Goal: Task Accomplishment & Management: Use online tool/utility

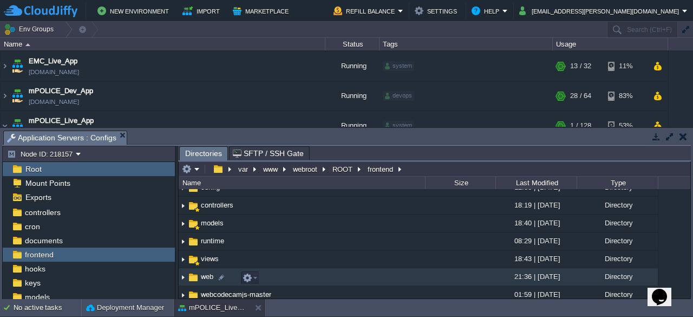
scroll to position [46, 0]
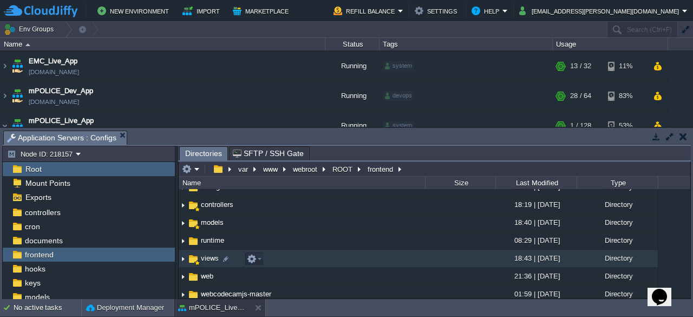
click at [203, 263] on span "views" at bounding box center [209, 257] width 21 height 9
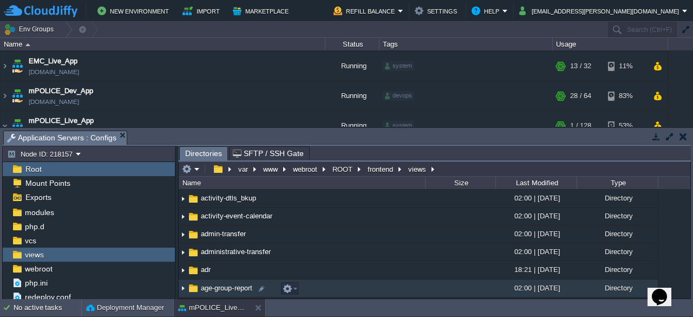
scroll to position [89, 0]
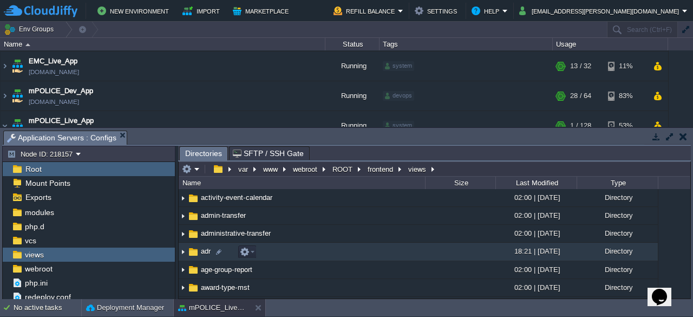
click at [200, 251] on span "adr" at bounding box center [205, 250] width 13 height 9
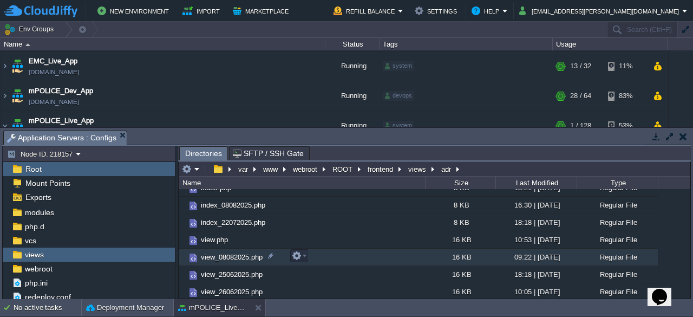
scroll to position [62, 0]
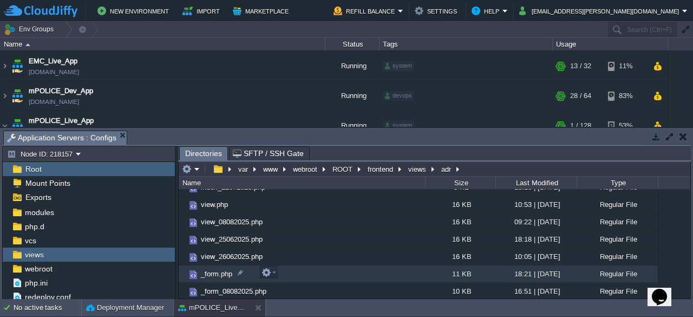
click at [278, 274] on td "_form.php" at bounding box center [302, 273] width 246 height 17
click at [275, 274] on em at bounding box center [269, 273] width 15 height 10
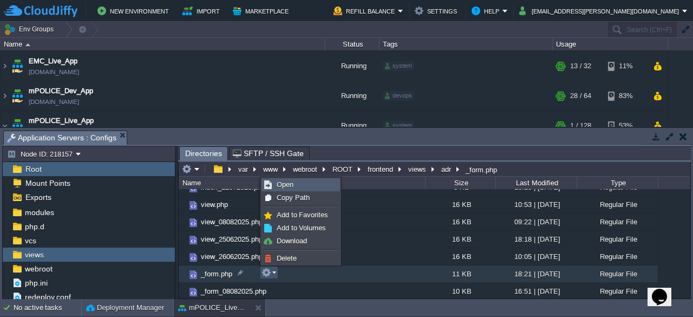
click at [304, 186] on link "Open" at bounding box center [300, 185] width 77 height 12
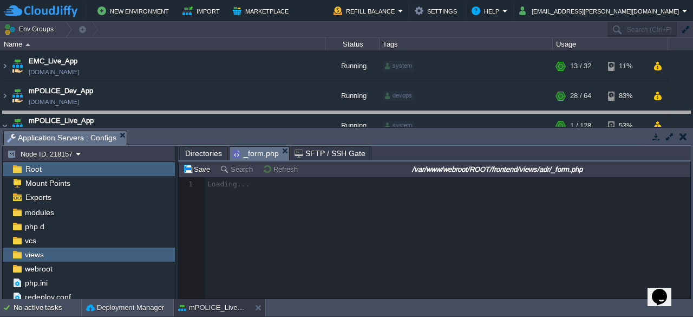
drag, startPoint x: 526, startPoint y: 138, endPoint x: 520, endPoint y: 113, distance: 25.6
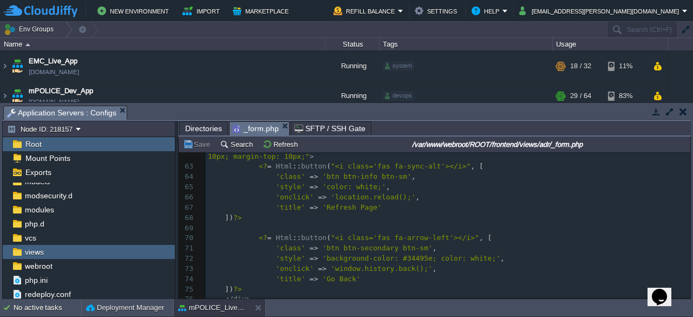
scroll to position [658, 0]
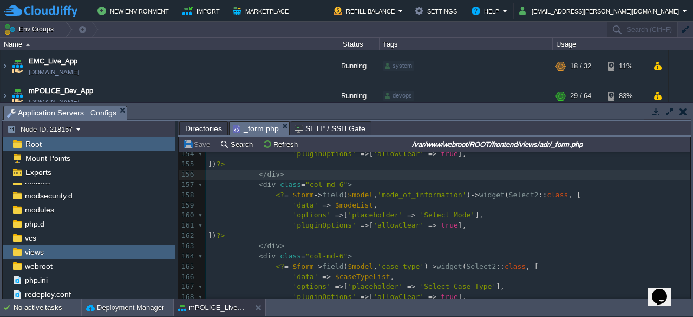
click at [531, 175] on pre "</ div >" at bounding box center [448, 175] width 485 height 10
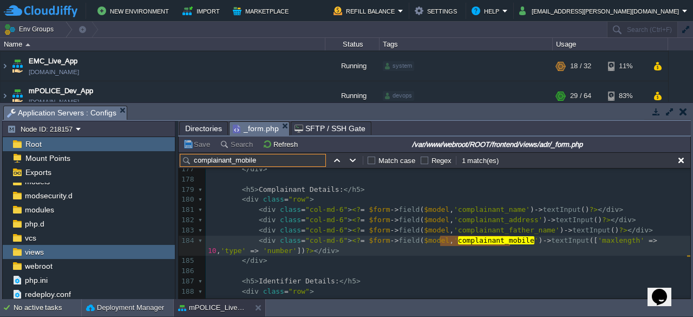
type input "complainant_mobile"
type textarea ","
paste textarea
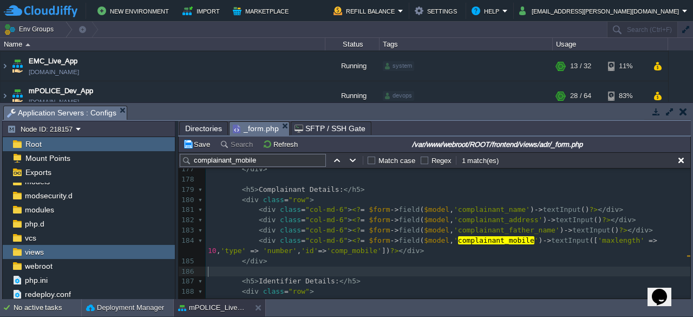
click at [349, 268] on pre "​" at bounding box center [448, 271] width 485 height 10
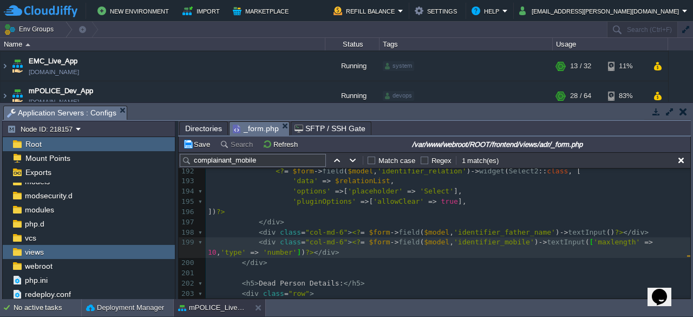
paste textarea ","
type textarea ","
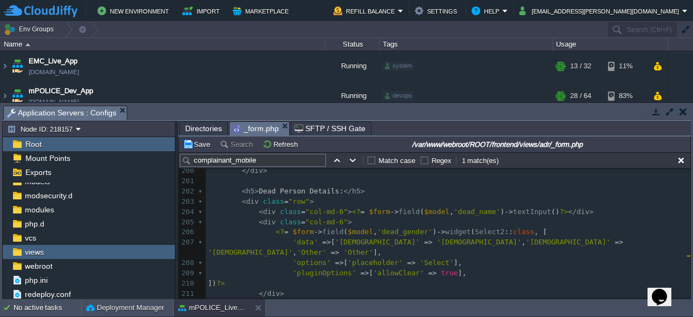
scroll to position [2121, 0]
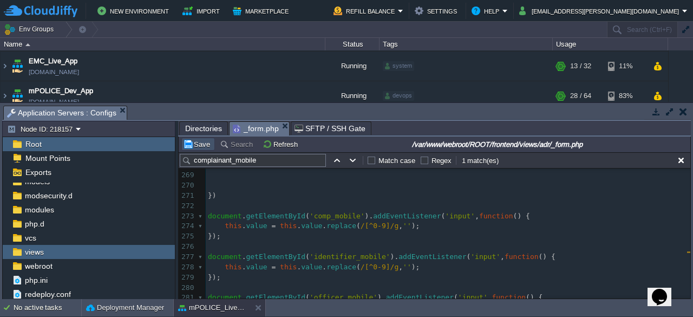
click at [203, 147] on button "Save" at bounding box center [198, 144] width 30 height 10
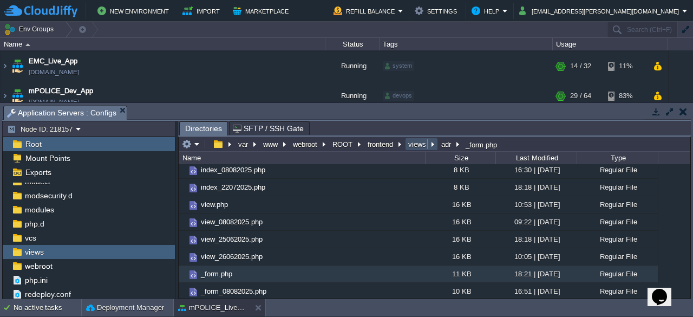
click at [415, 146] on button "views" at bounding box center [418, 144] width 22 height 10
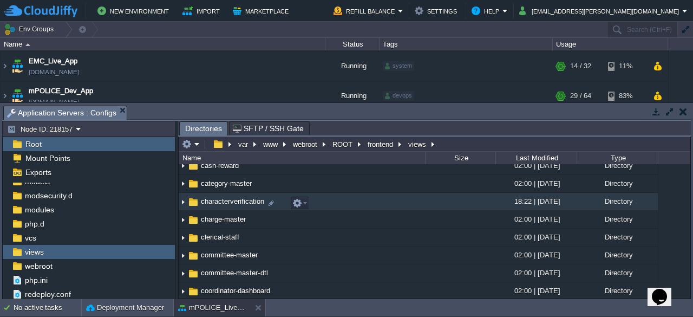
click at [218, 204] on span "characterverification" at bounding box center [232, 201] width 67 height 9
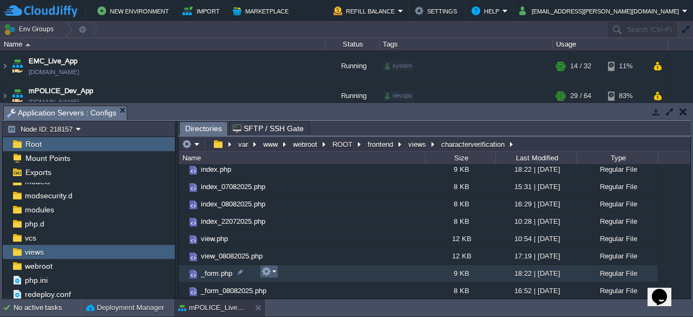
click at [273, 273] on em at bounding box center [269, 271] width 15 height 10
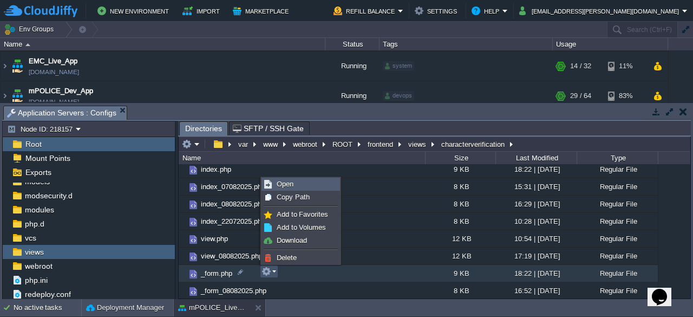
click at [289, 184] on span "Open" at bounding box center [285, 184] width 17 height 8
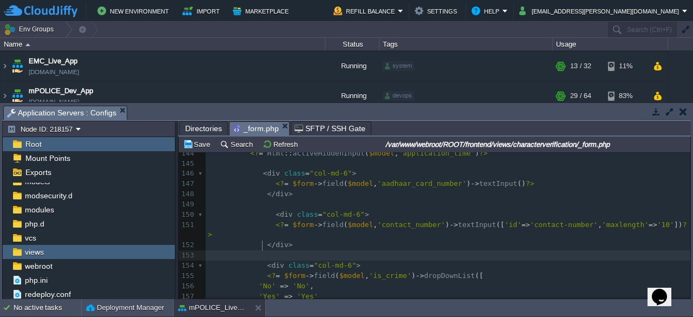
click at [502, 250] on pre at bounding box center [448, 255] width 485 height 10
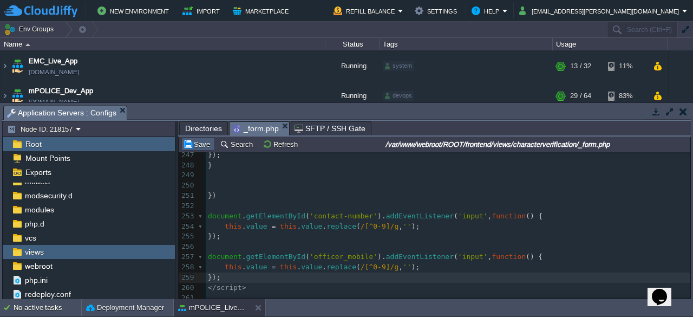
click at [202, 145] on button "Save" at bounding box center [198, 144] width 30 height 10
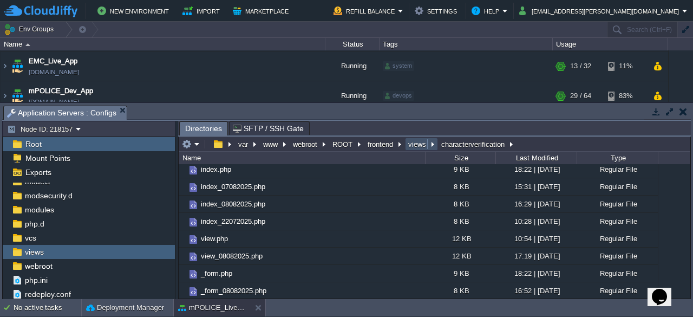
click at [411, 144] on button "views" at bounding box center [418, 144] width 22 height 10
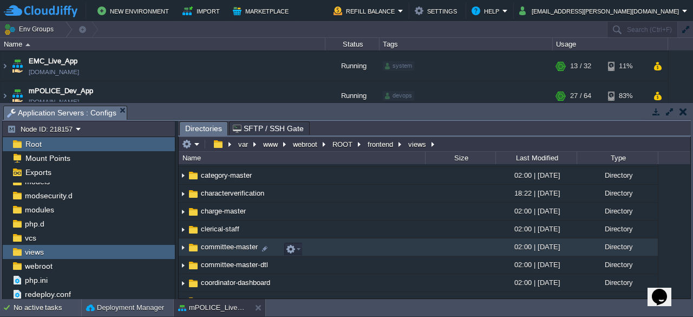
scroll to position [292, 0]
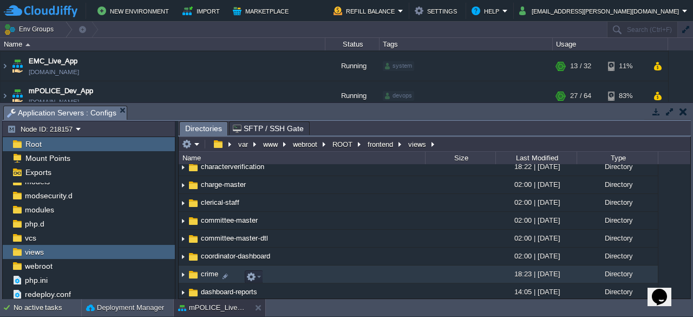
click at [207, 274] on span "crime" at bounding box center [209, 273] width 21 height 9
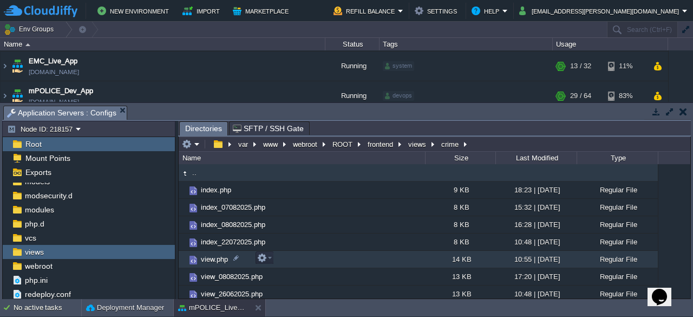
scroll to position [37, 0]
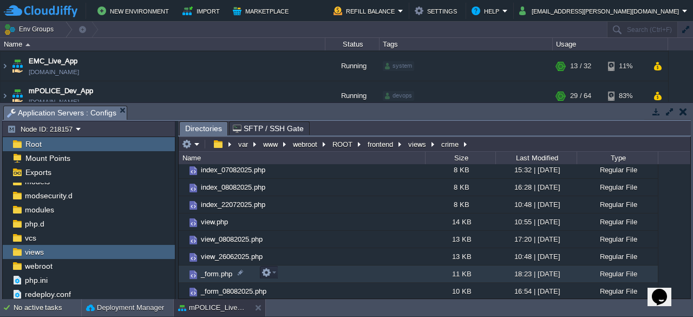
click at [277, 272] on td "_form.php" at bounding box center [302, 273] width 246 height 17
click at [275, 272] on em at bounding box center [269, 273] width 15 height 10
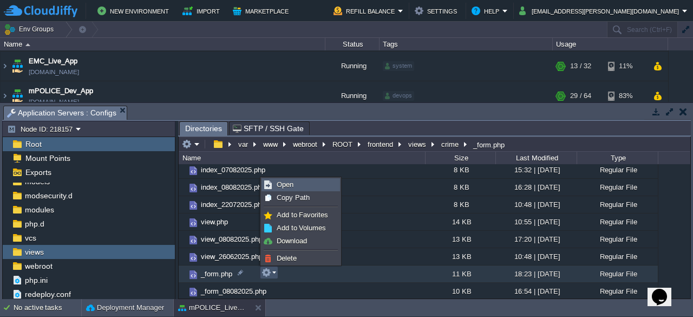
click at [302, 184] on link "Open" at bounding box center [300, 185] width 77 height 12
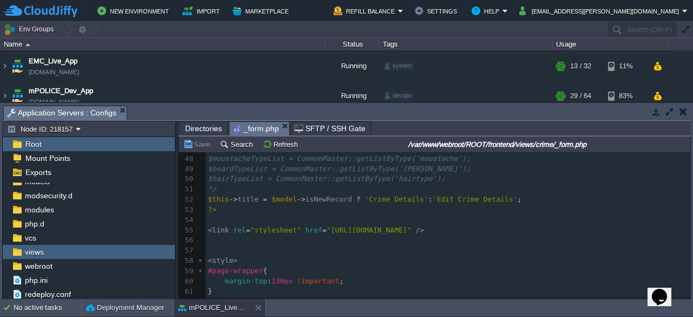
scroll to position [493, 0]
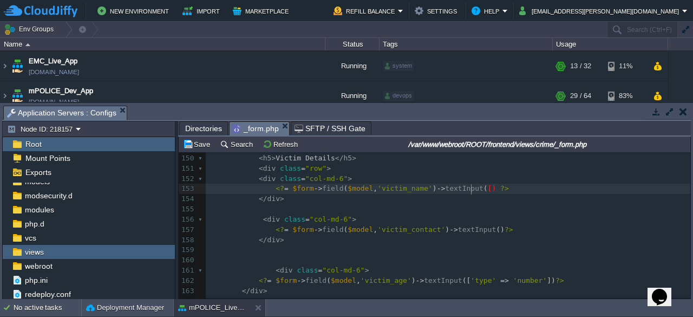
type textarea "[]"
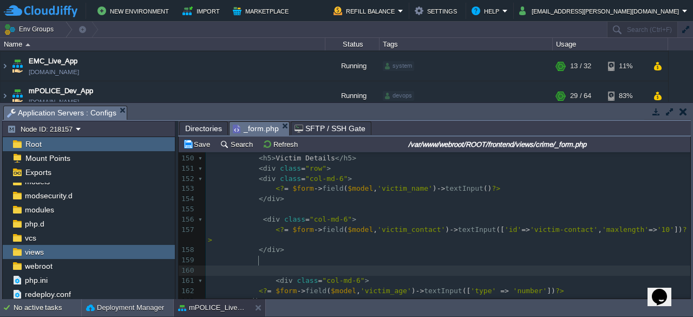
click at [483, 265] on pre at bounding box center [448, 270] width 485 height 10
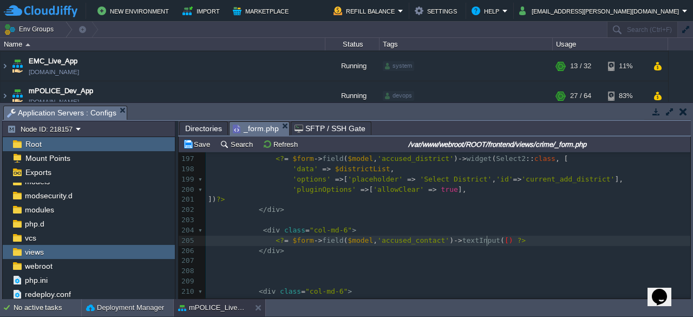
type textarea "[]"
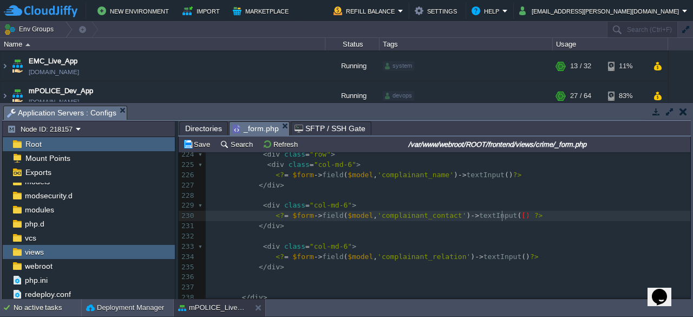
type textarea "[]"
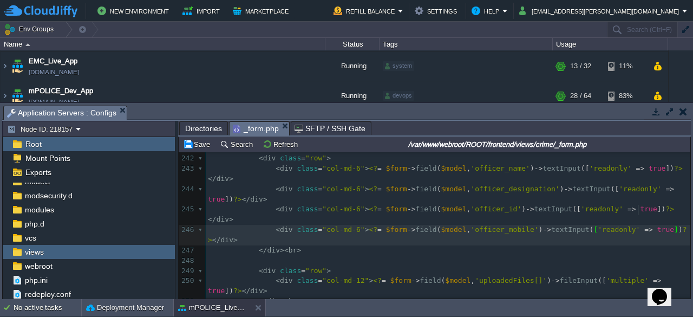
type textarea ","
paste textarea
click at [372, 266] on pre "< div class = "row" >" at bounding box center [448, 271] width 485 height 10
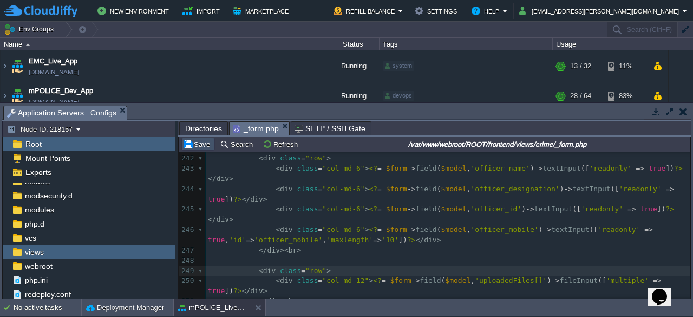
click at [200, 140] on button "Save" at bounding box center [198, 144] width 30 height 10
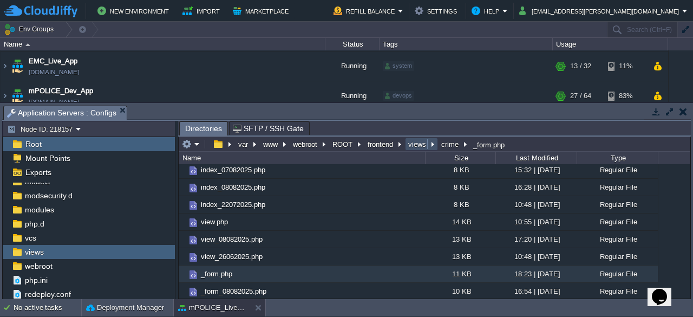
click at [419, 145] on button "views" at bounding box center [418, 144] width 22 height 10
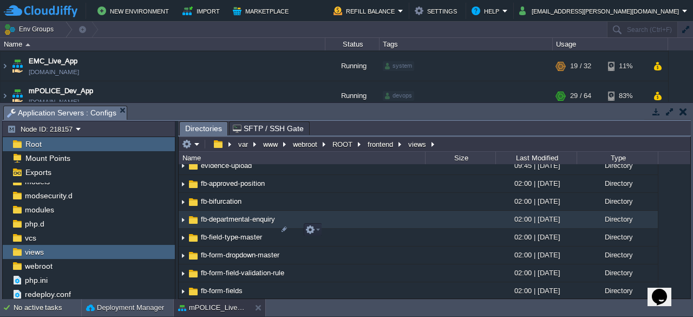
scroll to position [1366, 0]
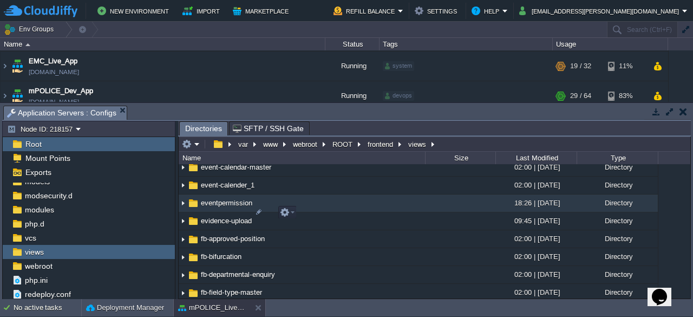
click at [212, 212] on td "eventpermission" at bounding box center [302, 203] width 246 height 18
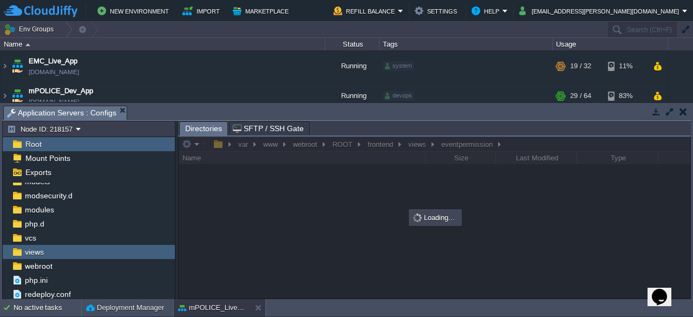
scroll to position [0, 0]
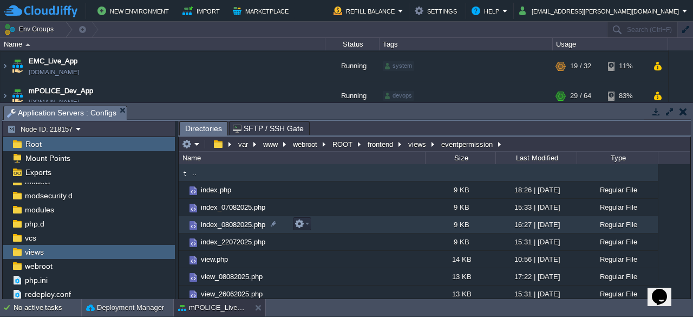
drag, startPoint x: 214, startPoint y: 219, endPoint x: 225, endPoint y: 224, distance: 12.4
click at [214, 220] on span "index_08082025.php" at bounding box center [233, 224] width 68 height 9
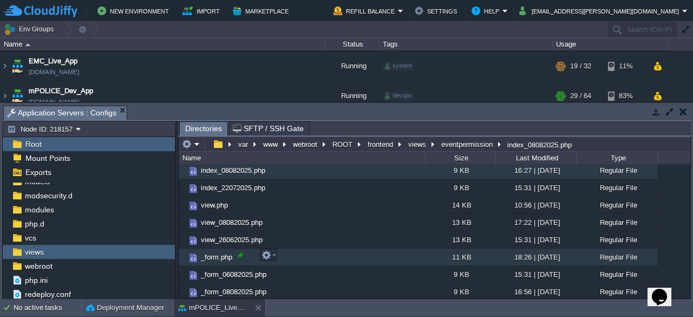
scroll to position [55, 0]
click at [274, 258] on em at bounding box center [269, 255] width 15 height 10
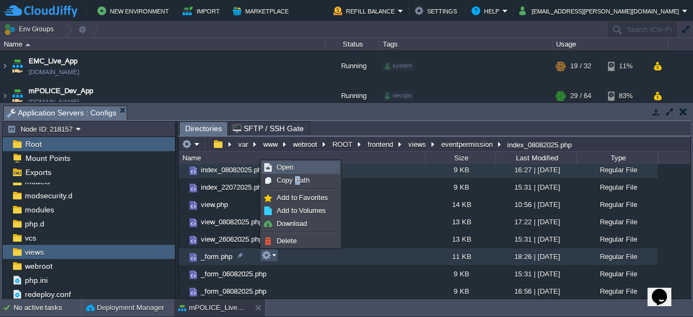
drag, startPoint x: 295, startPoint y: 174, endPoint x: 304, endPoint y: 170, distance: 10.2
click at [304, 170] on ul "Open Copy Path Add to Favorites Add to Volumes Download Delete" at bounding box center [301, 204] width 81 height 88
click at [304, 170] on link "Open" at bounding box center [300, 167] width 77 height 12
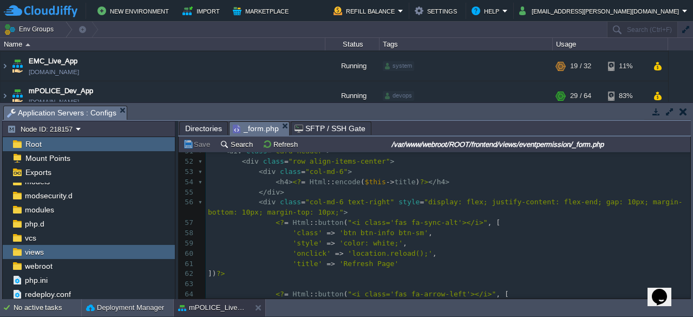
scroll to position [529, 0]
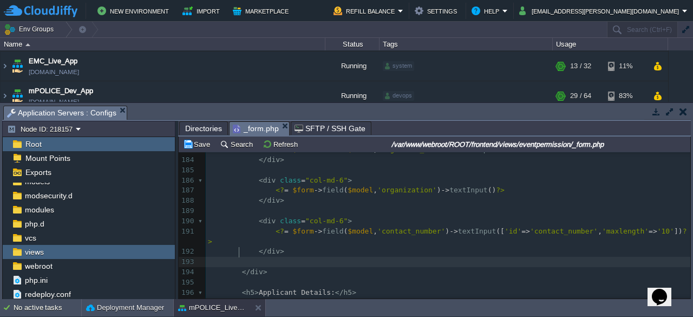
click at [476, 257] on pre at bounding box center [448, 262] width 485 height 10
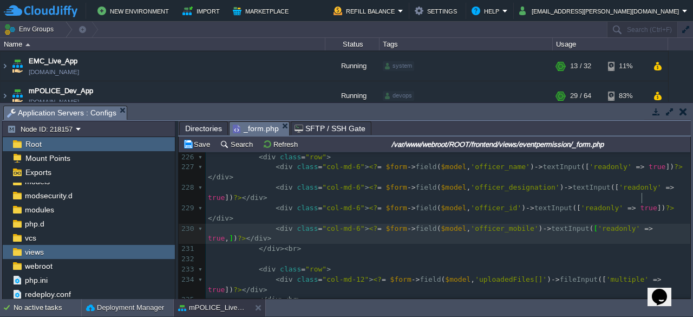
scroll to position [3, 3]
type textarea ","
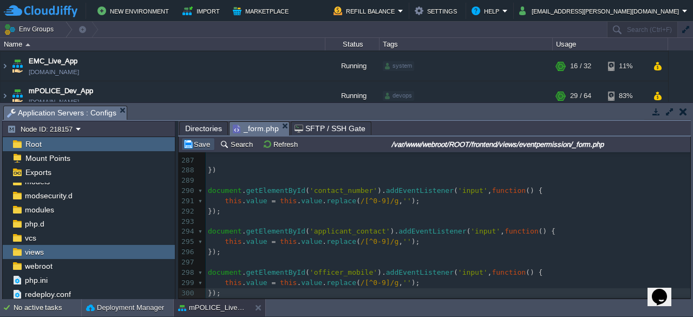
click at [201, 145] on button "Save" at bounding box center [198, 144] width 30 height 10
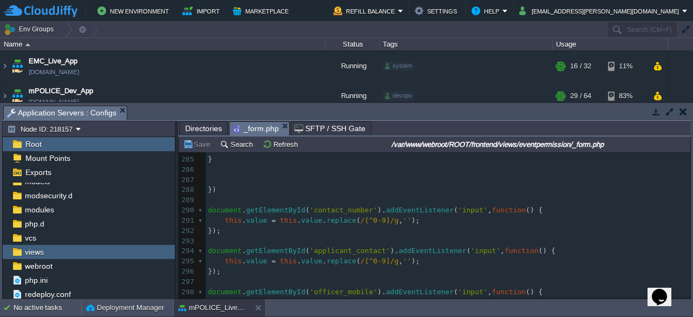
scroll to position [2936, 0]
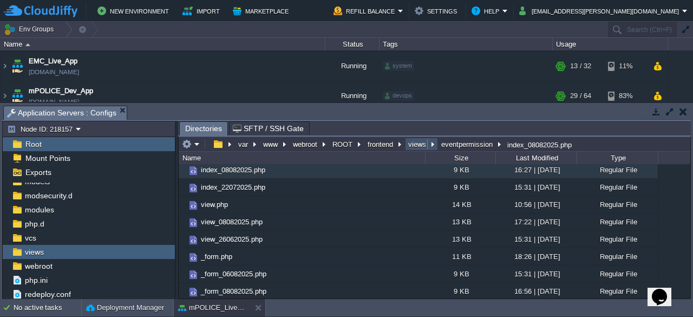
click at [412, 146] on button "views" at bounding box center [418, 144] width 22 height 10
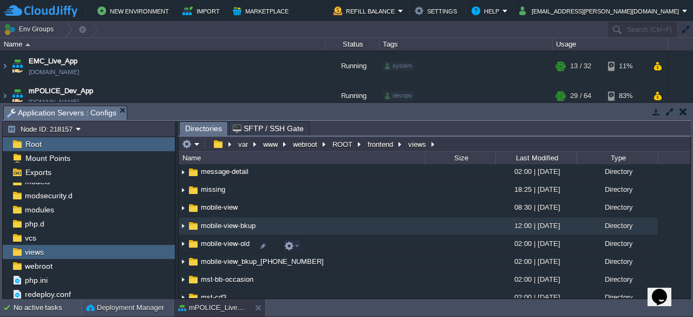
scroll to position [2954, 0]
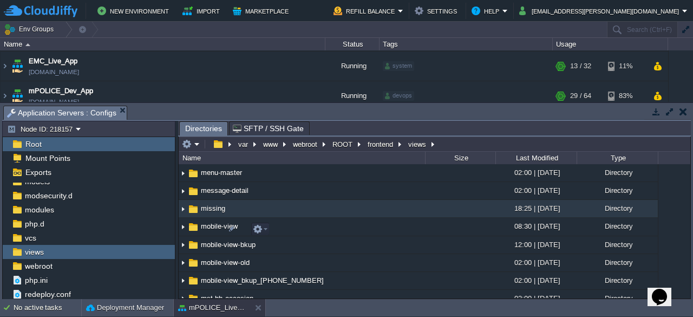
click at [211, 218] on td "missing" at bounding box center [302, 209] width 246 height 18
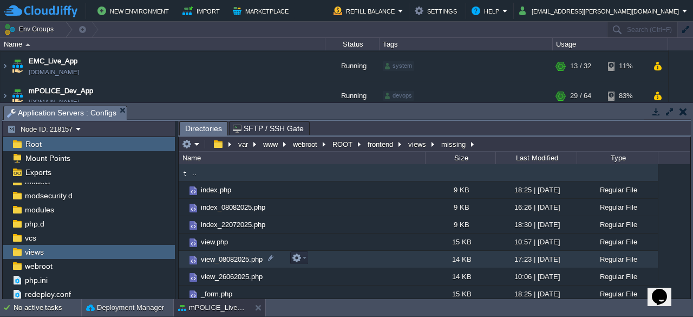
scroll to position [21, 0]
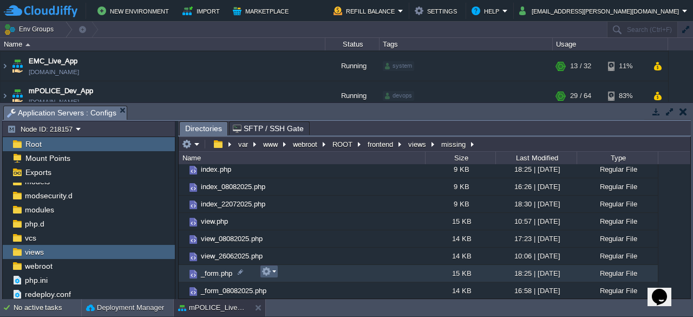
click at [272, 272] on em at bounding box center [269, 271] width 15 height 10
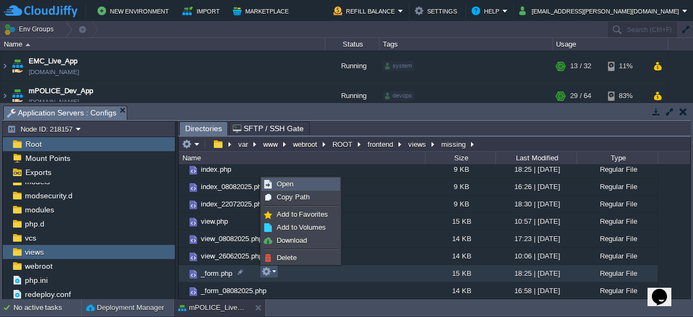
click at [284, 186] on span "Open" at bounding box center [285, 184] width 17 height 8
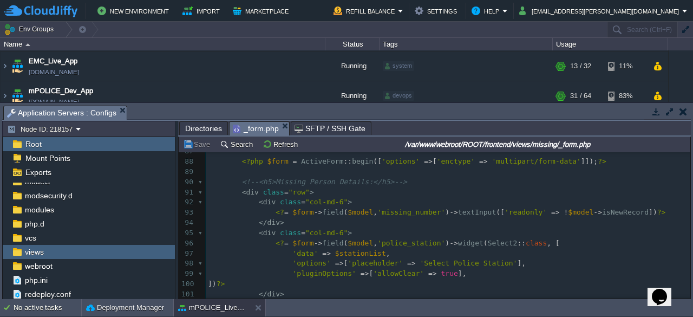
scroll to position [990, 0]
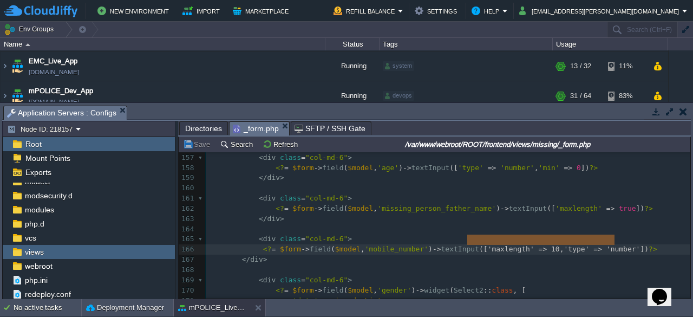
type textarea "['maxlength' => 10, 'type' => 'number']"
drag, startPoint x: 613, startPoint y: 238, endPoint x: 465, endPoint y: 238, distance: 148.4
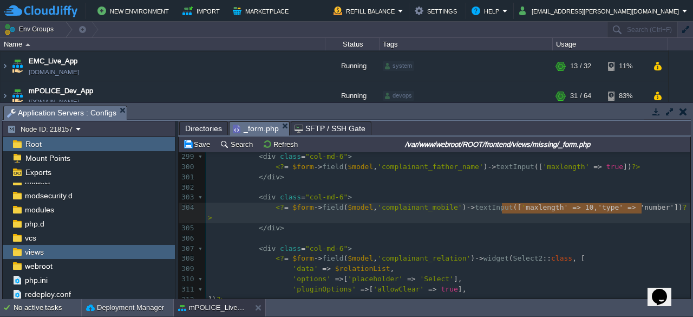
type textarea "'maxlength' => 10, 'type' => 'number'"
drag, startPoint x: 640, startPoint y: 209, endPoint x: 498, endPoint y: 206, distance: 141.9
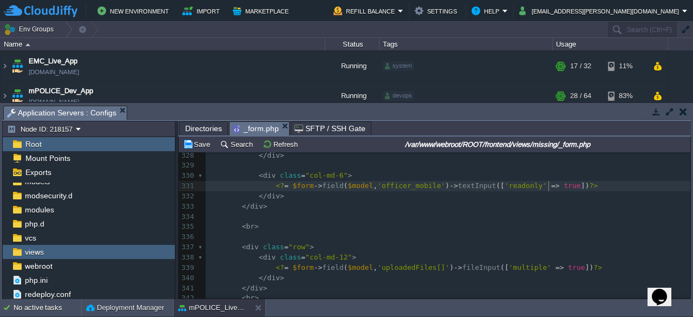
click at [550, 183] on div "xxxxxxxxxx <? = $form -> field ( $model , 'complainant_mobile' ) -> textInput (…" at bounding box center [448, 180] width 485 height 428
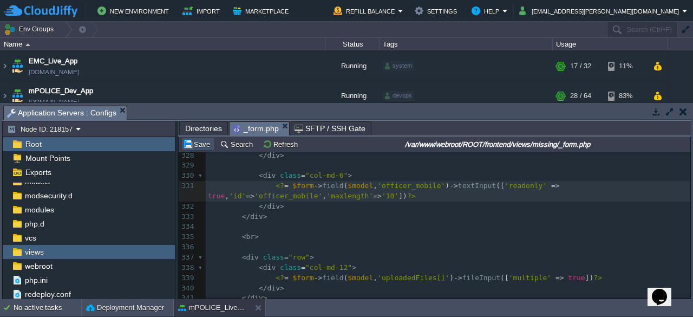
click at [203, 142] on button "Save" at bounding box center [198, 144] width 30 height 10
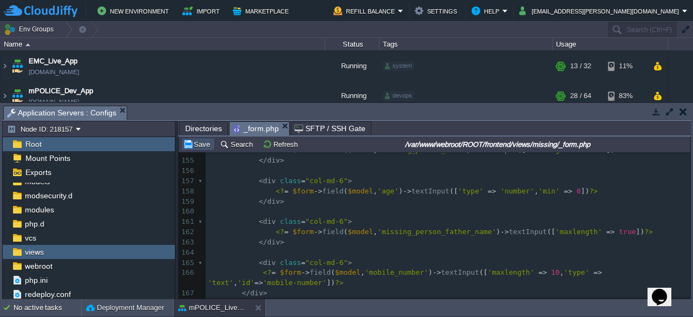
click at [196, 147] on button "Save" at bounding box center [198, 144] width 30 height 10
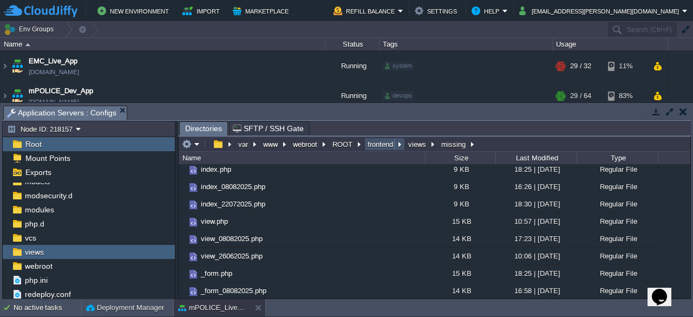
click at [381, 141] on button "frontend" at bounding box center [381, 144] width 30 height 10
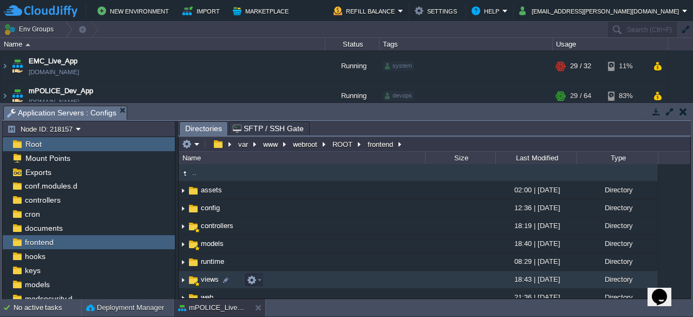
scroll to position [32, 0]
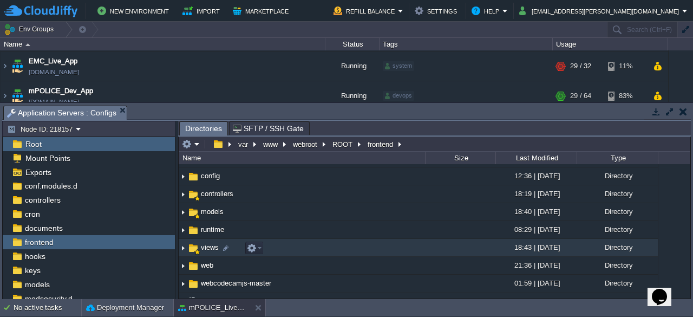
click at [207, 247] on span "views" at bounding box center [209, 247] width 21 height 9
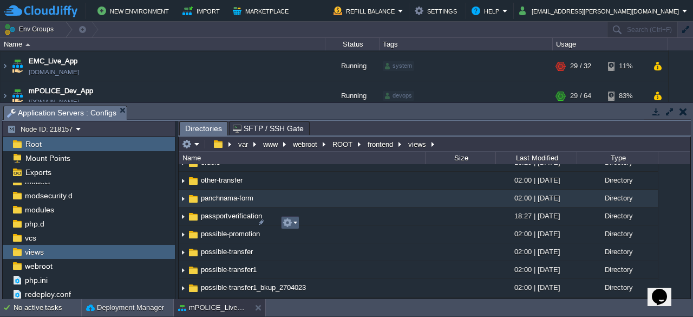
scroll to position [3459, 0]
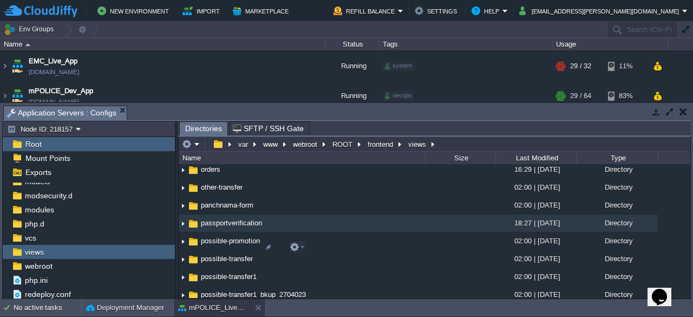
click at [229, 227] on span "passportverification" at bounding box center [231, 222] width 64 height 9
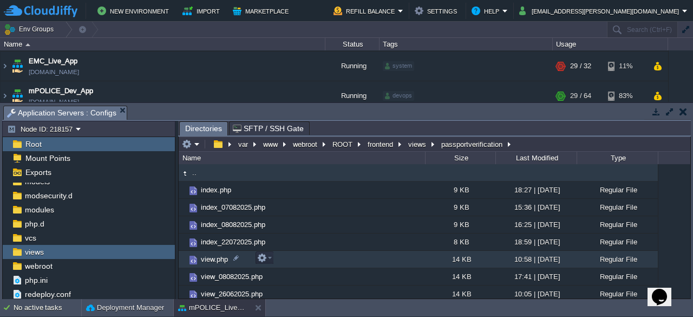
scroll to position [37, 0]
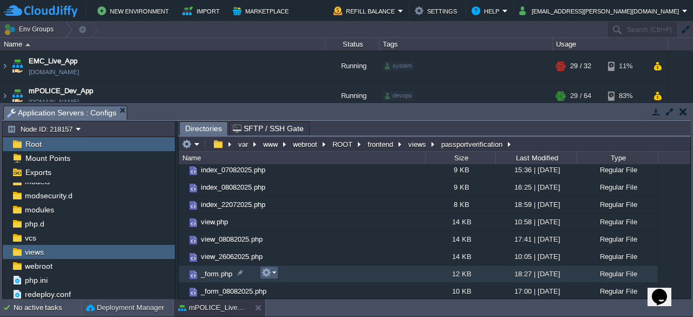
click at [273, 275] on em at bounding box center [269, 273] width 15 height 10
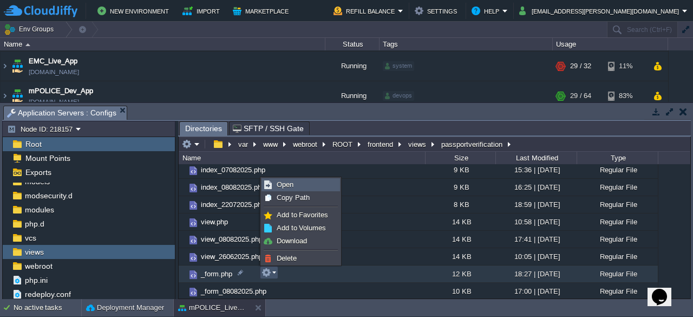
click at [297, 185] on link "Open" at bounding box center [300, 185] width 77 height 12
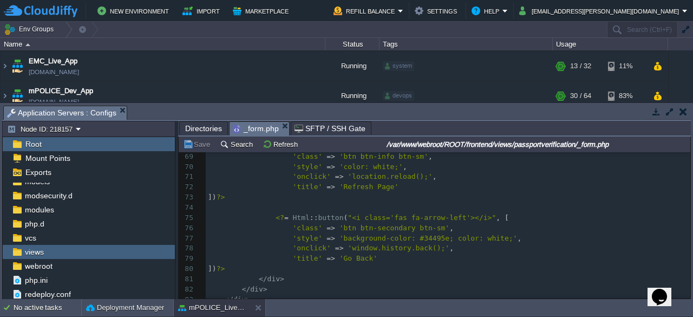
scroll to position [788, 0]
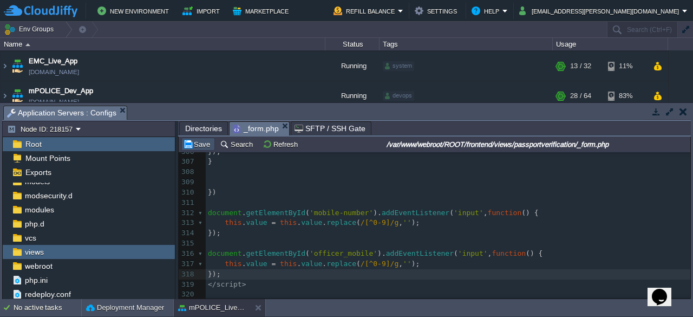
click at [192, 147] on button "Save" at bounding box center [198, 144] width 30 height 10
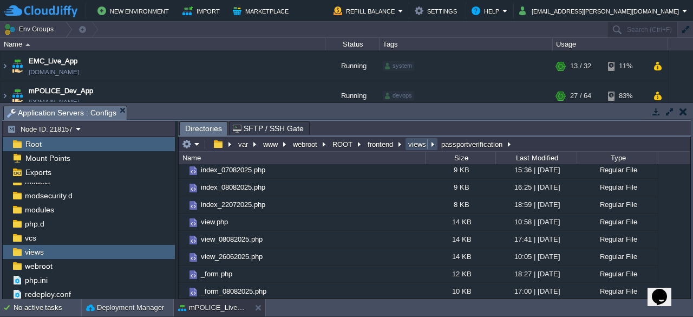
click at [413, 142] on button "views" at bounding box center [418, 144] width 22 height 10
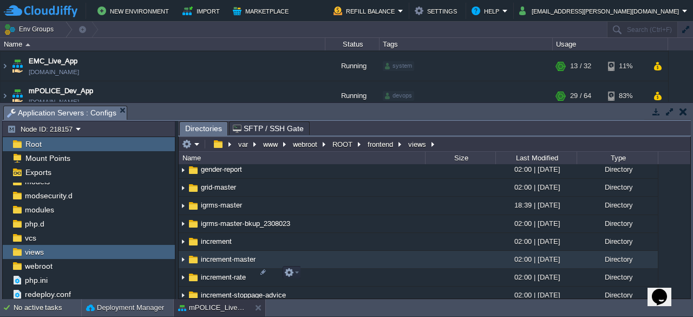
scroll to position [1829, 0]
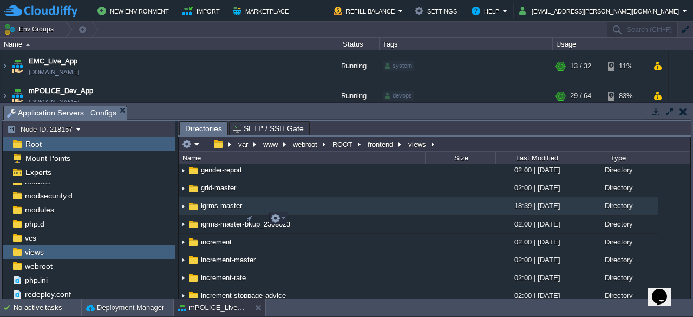
click at [210, 210] on span "igrms-master" at bounding box center [221, 205] width 44 height 9
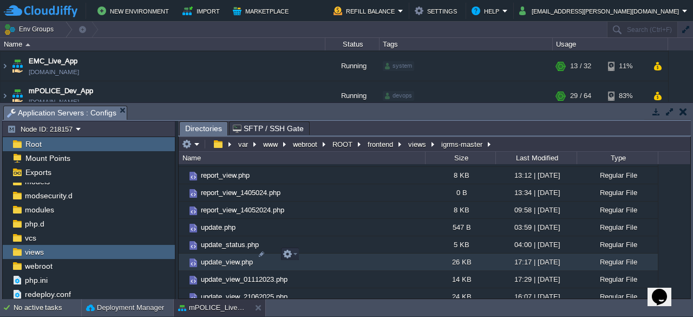
scroll to position [643, 0]
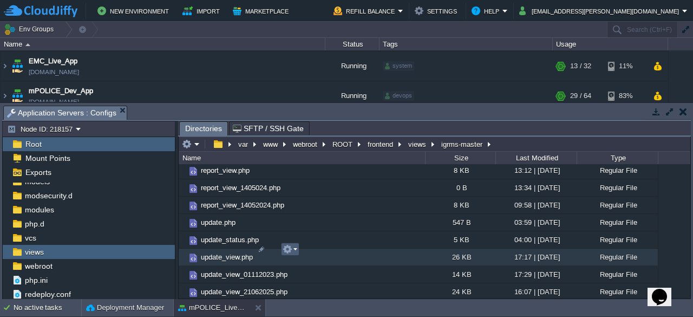
click at [295, 252] on em at bounding box center [290, 249] width 15 height 10
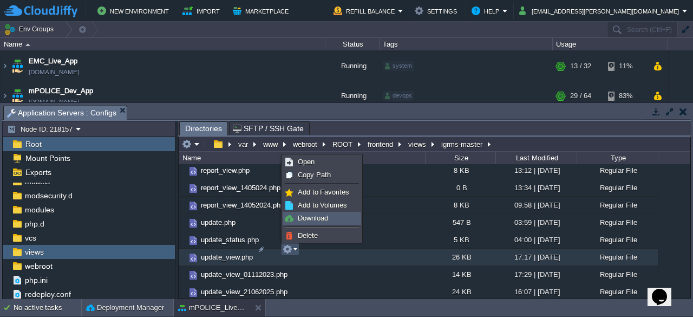
click at [314, 219] on span "Download" at bounding box center [313, 218] width 30 height 8
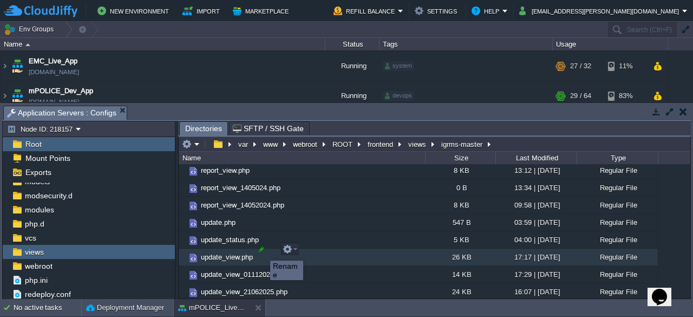
click at [262, 251] on div at bounding box center [262, 249] width 10 height 10
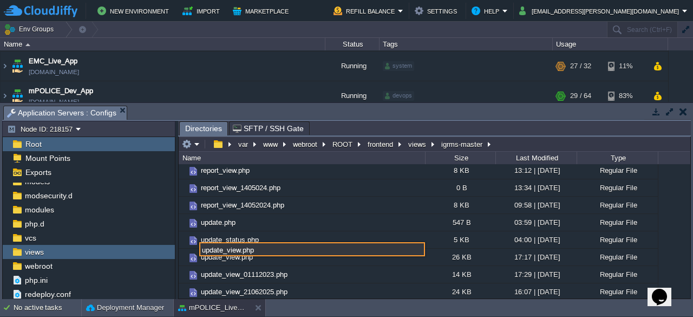
click at [239, 252] on input "update_view.php" at bounding box center [312, 249] width 226 height 14
type input "update_view_11082025.php"
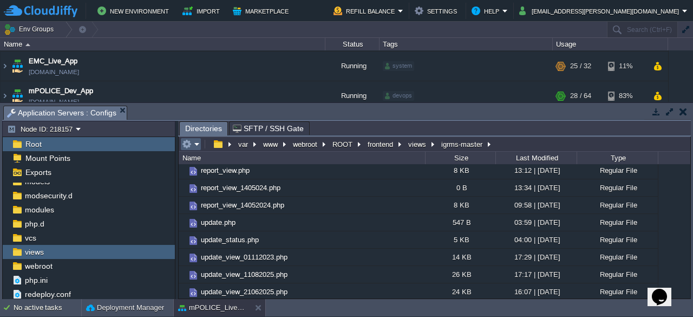
click at [197, 146] on em at bounding box center [191, 144] width 18 height 10
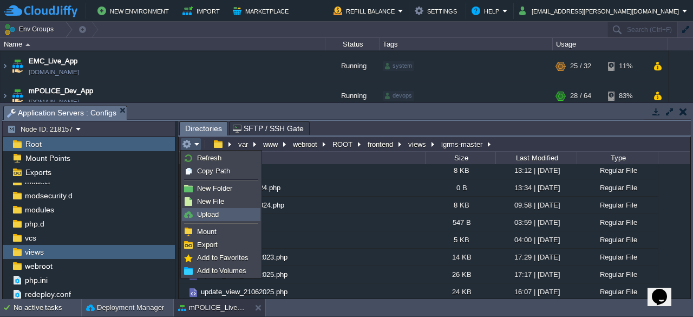
click at [210, 213] on span "Upload" at bounding box center [208, 214] width 22 height 8
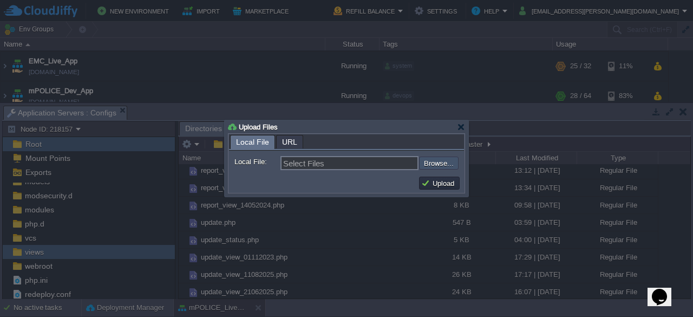
click at [428, 164] on input "file" at bounding box center [390, 163] width 137 height 12
type input "C:\fakepath\update_view.php"
type input "update_view.php"
click at [432, 185] on button "Upload" at bounding box center [439, 183] width 36 height 10
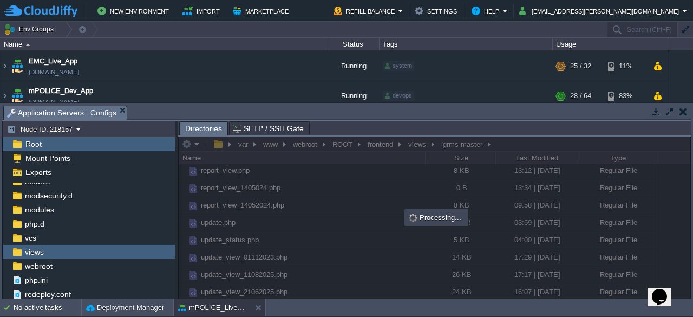
scroll to position [0, 0]
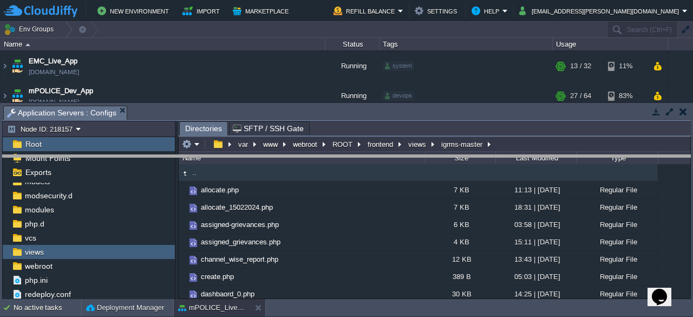
drag, startPoint x: 434, startPoint y: 115, endPoint x: 434, endPoint y: 176, distance: 61.2
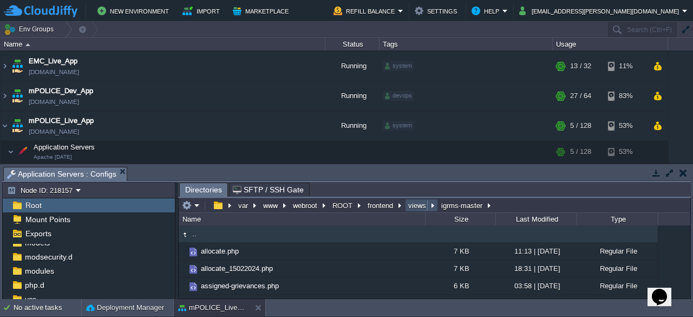
click at [418, 207] on button "views" at bounding box center [418, 205] width 22 height 10
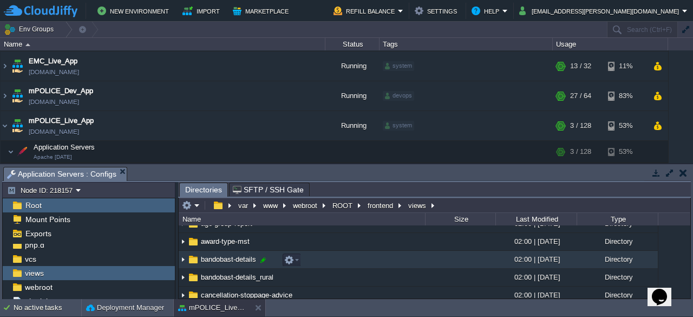
scroll to position [175, 0]
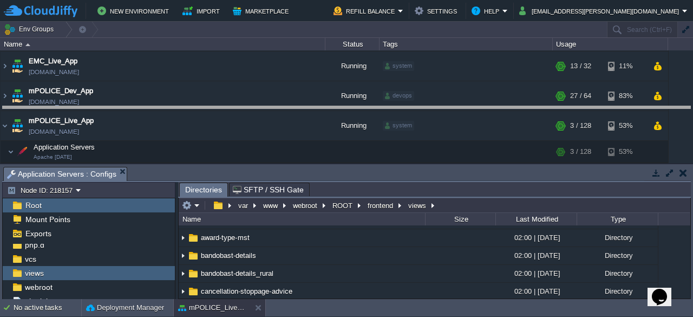
drag, startPoint x: 450, startPoint y: 177, endPoint x: 447, endPoint y: 110, distance: 67.2
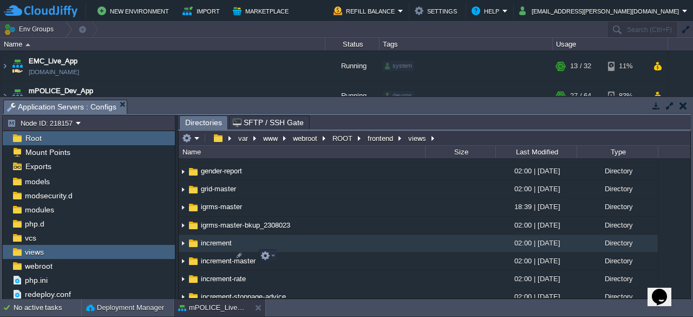
scroll to position [1821, 0]
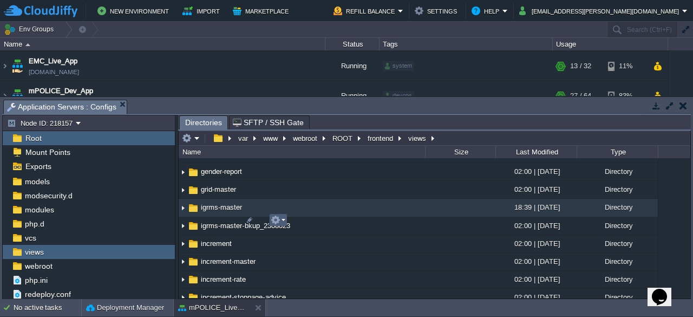
click at [283, 222] on em at bounding box center [278, 220] width 15 height 10
click at [229, 212] on span "igrms-master" at bounding box center [221, 207] width 44 height 9
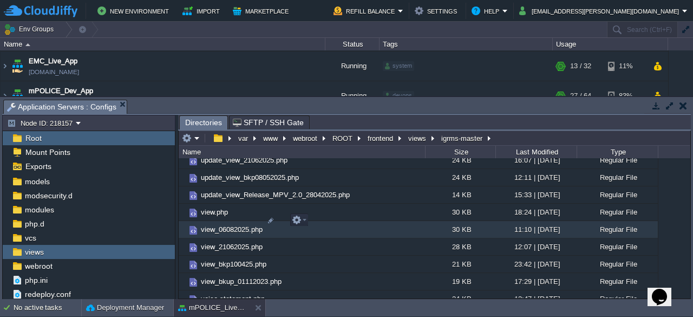
scroll to position [785, 0]
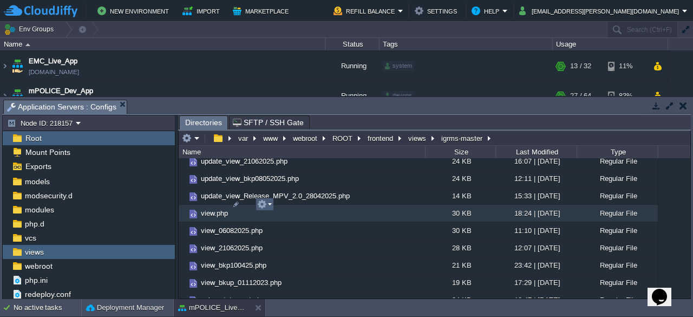
click at [270, 205] on em at bounding box center [264, 204] width 15 height 10
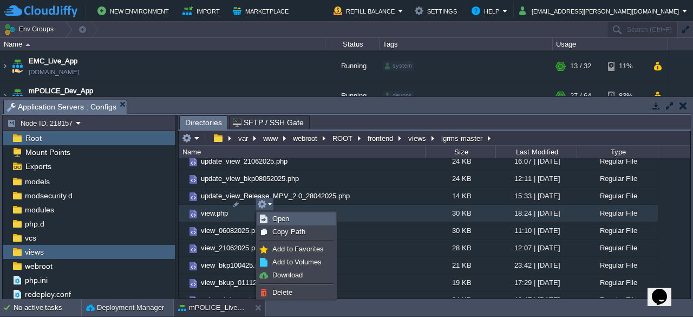
click at [283, 217] on span "Open" at bounding box center [280, 218] width 17 height 8
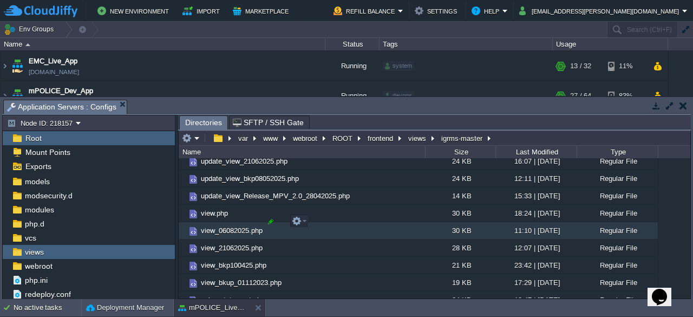
drag, startPoint x: 224, startPoint y: 205, endPoint x: 275, endPoint y: 224, distance: 53.8
click at [275, 224] on div ".. allocate.php 7 KB 11:13 | [DATE] Regular File allocate_15022024.php 7 KB 18:…" at bounding box center [435, 228] width 512 height 140
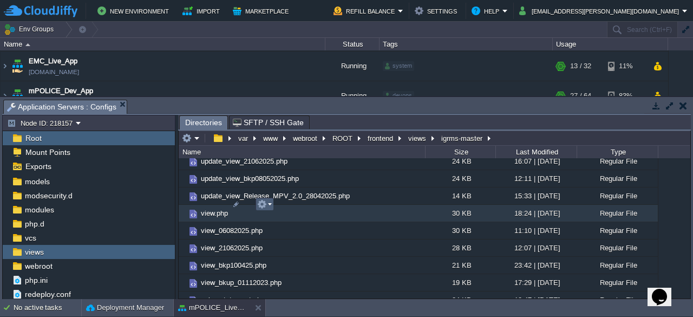
click at [271, 205] on em at bounding box center [264, 204] width 15 height 10
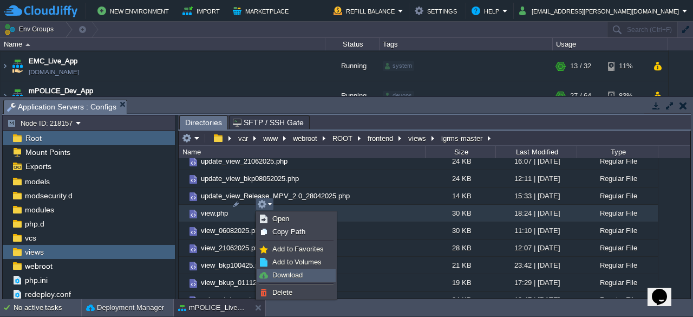
click at [291, 273] on span "Download" at bounding box center [287, 275] width 30 height 8
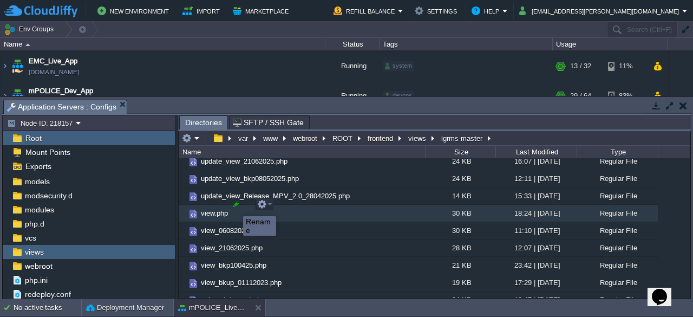
click at [235, 206] on div at bounding box center [236, 204] width 10 height 10
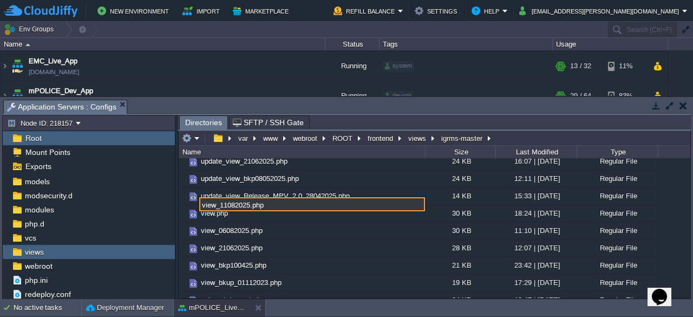
type input "view_11082025.php"
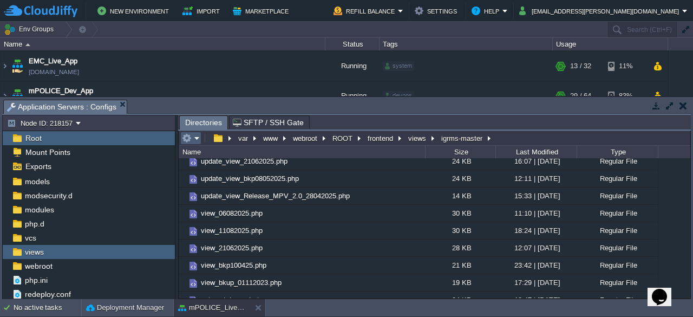
click at [197, 139] on em at bounding box center [191, 138] width 18 height 10
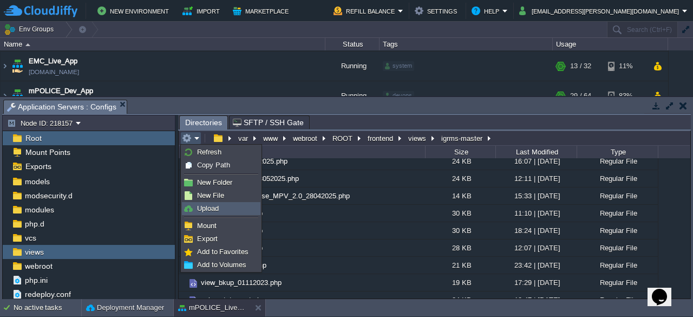
click at [208, 210] on span "Upload" at bounding box center [208, 208] width 22 height 8
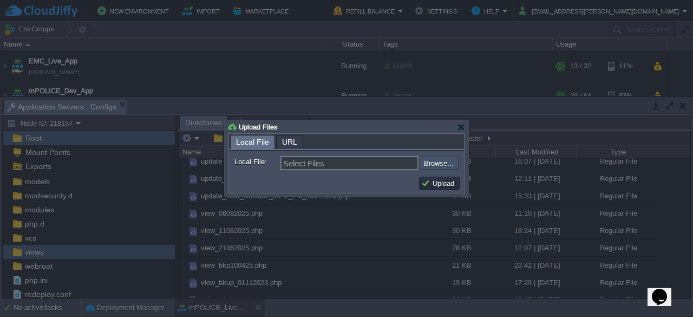
click at [432, 162] on input "file" at bounding box center [390, 163] width 137 height 12
type input "C:\fakepath\view.php"
type input "view.php"
click at [445, 180] on button "Upload" at bounding box center [439, 183] width 36 height 10
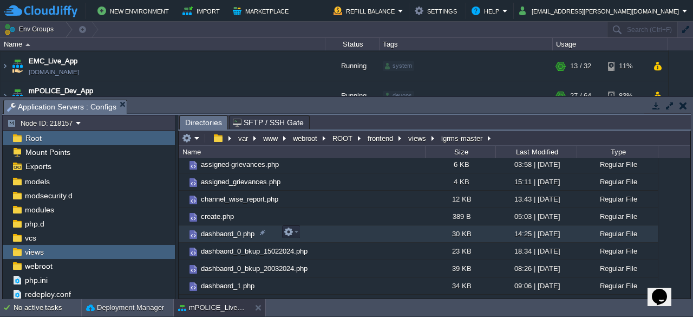
scroll to position [0, 0]
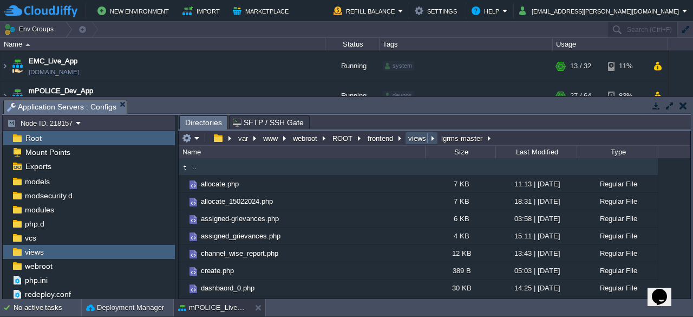
click at [414, 138] on button "views" at bounding box center [418, 138] width 22 height 10
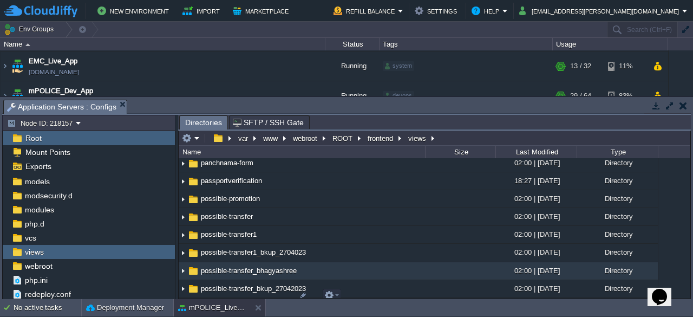
scroll to position [3487, 0]
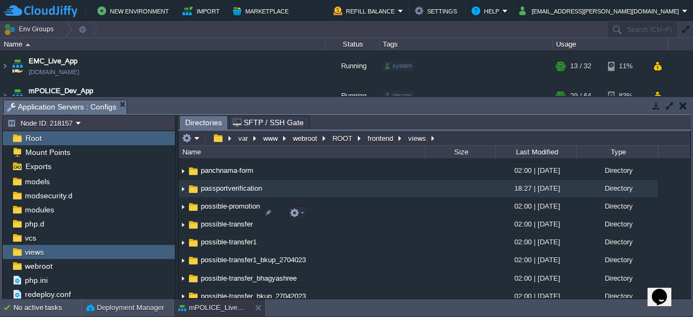
click at [223, 193] on span "passportverification" at bounding box center [231, 188] width 64 height 9
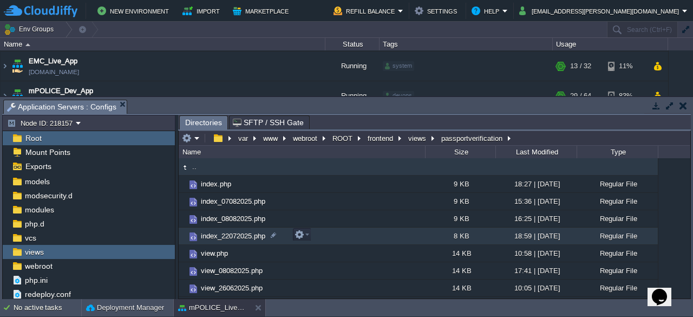
scroll to position [31, 0]
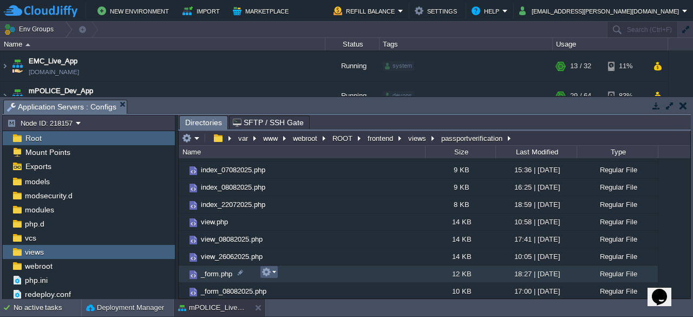
click at [274, 275] on em at bounding box center [269, 272] width 15 height 10
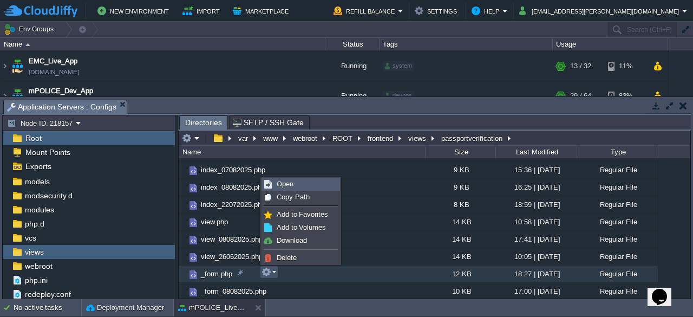
click at [295, 187] on link "Open" at bounding box center [300, 184] width 77 height 12
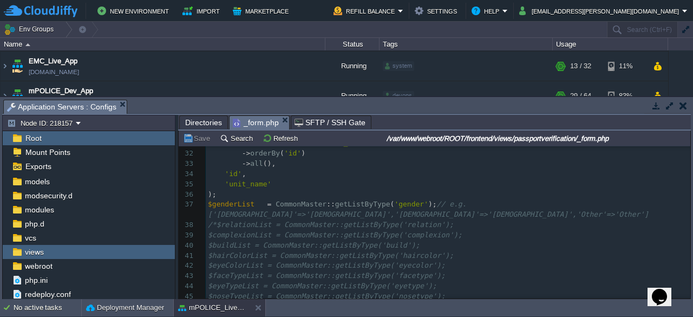
scroll to position [350, 0]
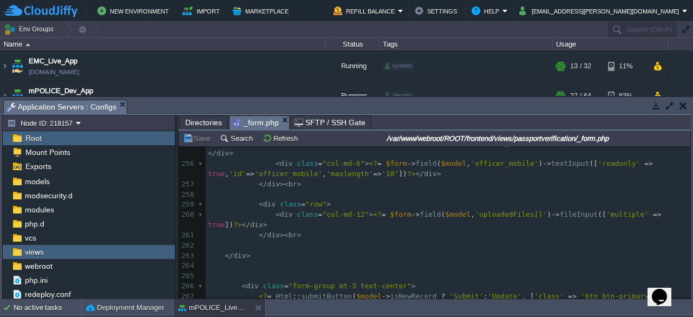
click at [332, 199] on pre "< div class = "row" >" at bounding box center [448, 204] width 485 height 10
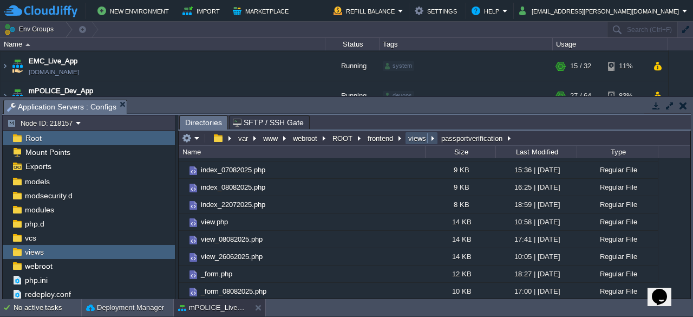
click at [418, 139] on button "views" at bounding box center [418, 138] width 22 height 10
